Goal: Information Seeking & Learning: Learn about a topic

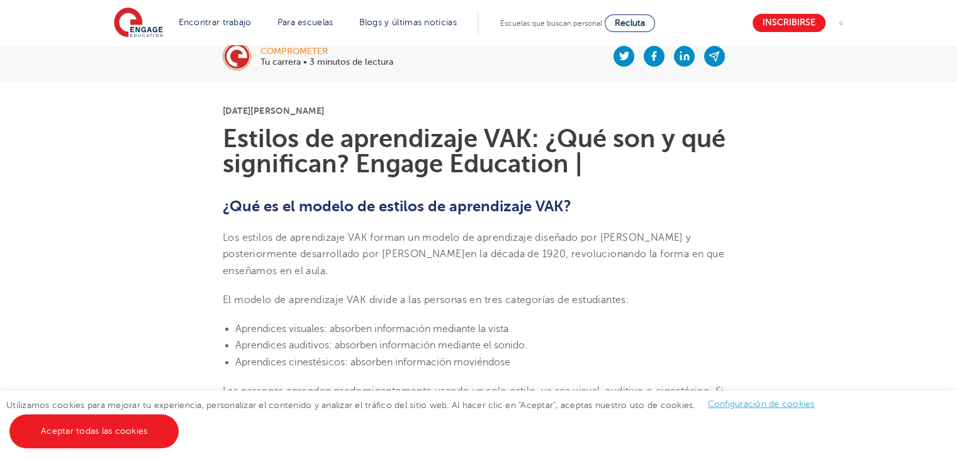
scroll to position [189, 0]
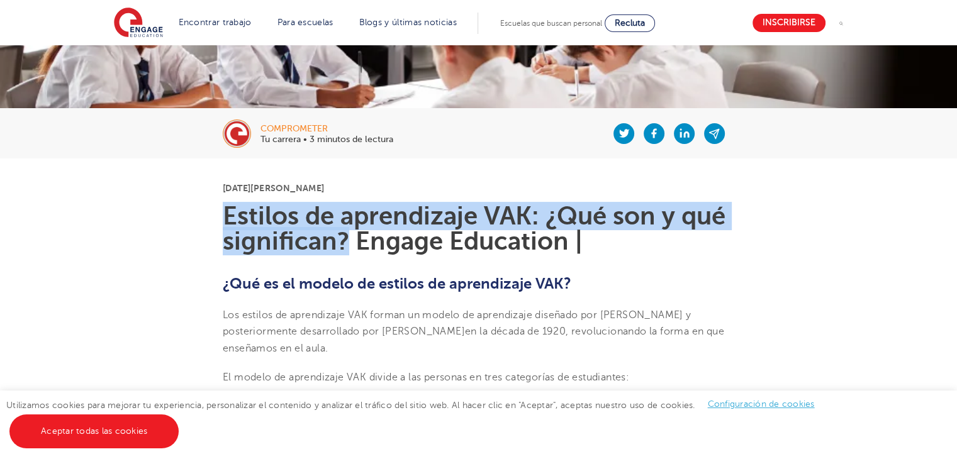
drag, startPoint x: 219, startPoint y: 213, endPoint x: 351, endPoint y: 235, distance: 133.4
copy font "Estilos de aprendizaje VAK: ¿Qué son y qué significan?"
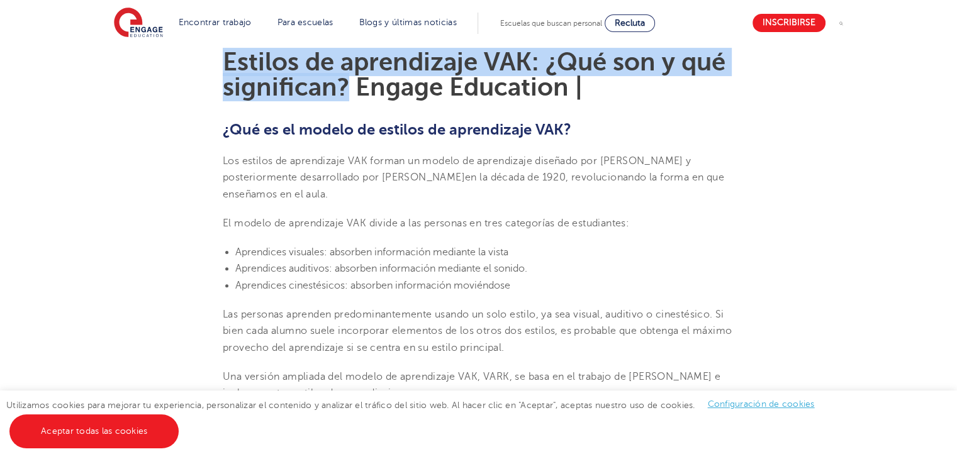
scroll to position [315, 0]
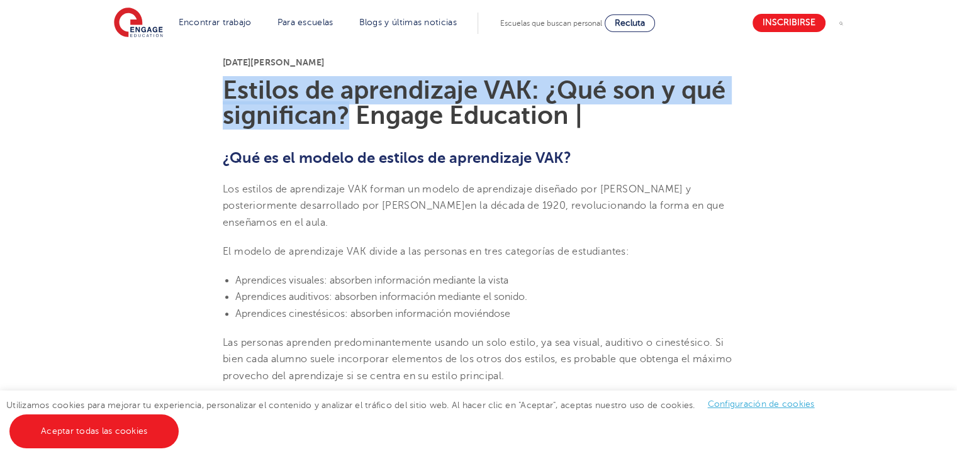
click at [284, 105] on font "Estilos de aprendizaje VAK: ¿Qué son y qué significan? Engage Education |" at bounding box center [474, 102] width 503 height 53
drag, startPoint x: 221, startPoint y: 85, endPoint x: 350, endPoint y: 124, distance: 134.8
copy font "Estilos de aprendizaje VAK: ¿Qué son y qué significan?"
